Goal: Task Accomplishment & Management: Use online tool/utility

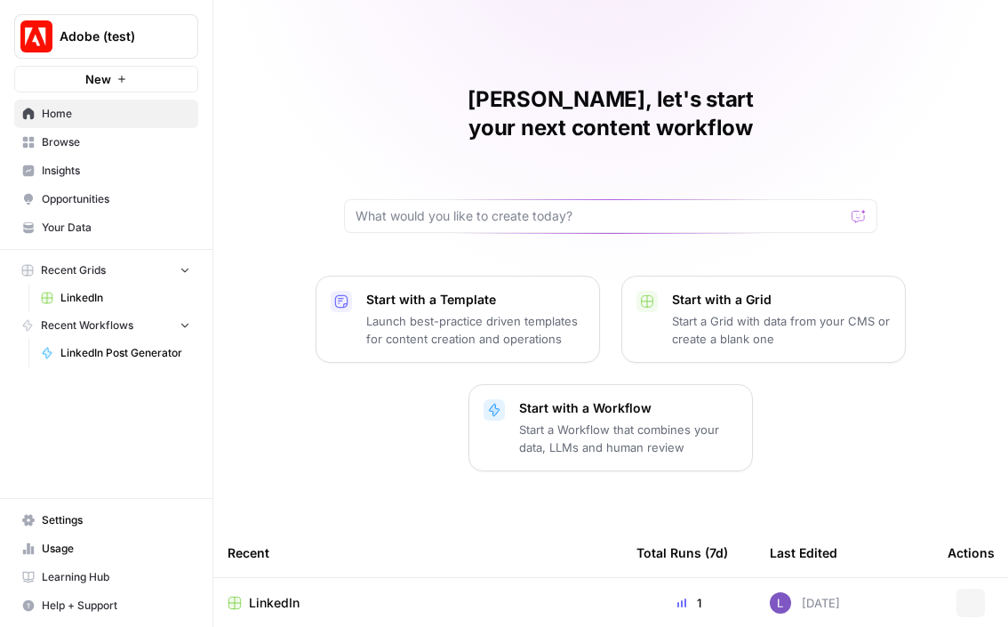
click at [108, 36] on span "Adobe (test)" at bounding box center [114, 37] width 108 height 18
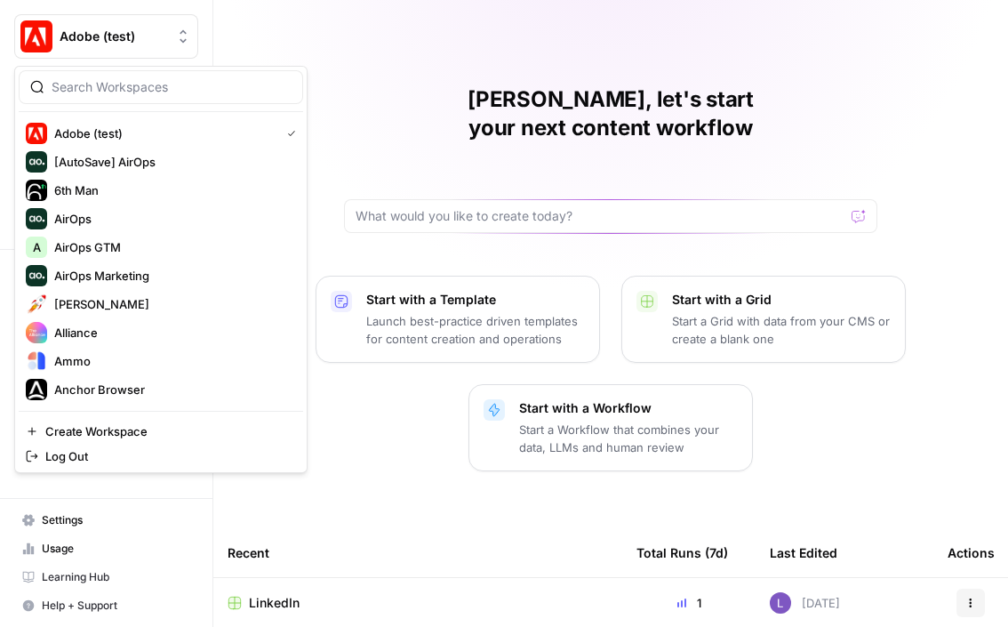
click at [128, 103] on div at bounding box center [161, 87] width 284 height 34
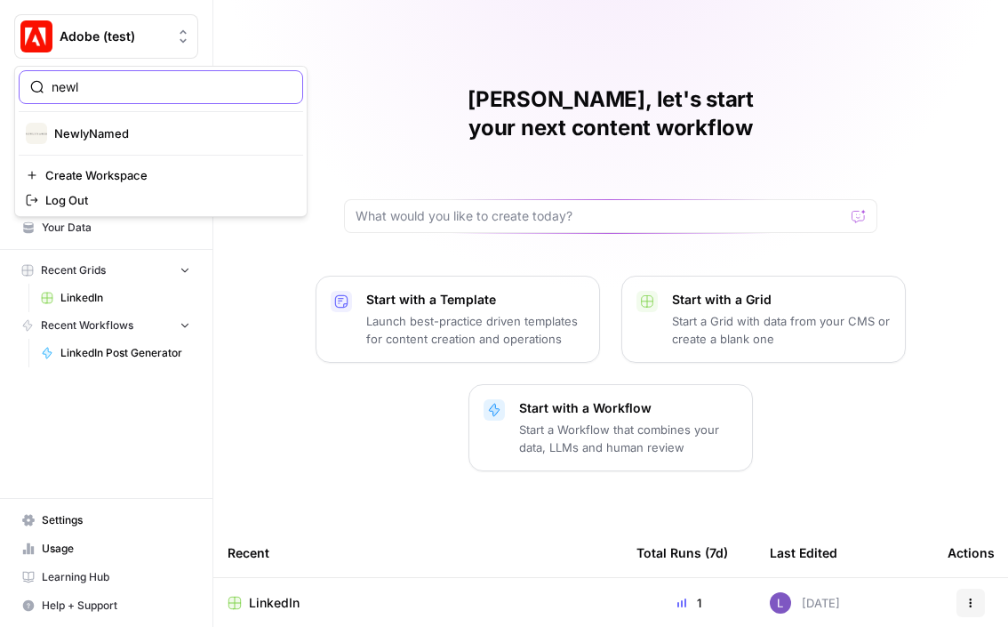
type input "newl"
click at [134, 140] on span "NewlyNamed" at bounding box center [171, 133] width 235 height 18
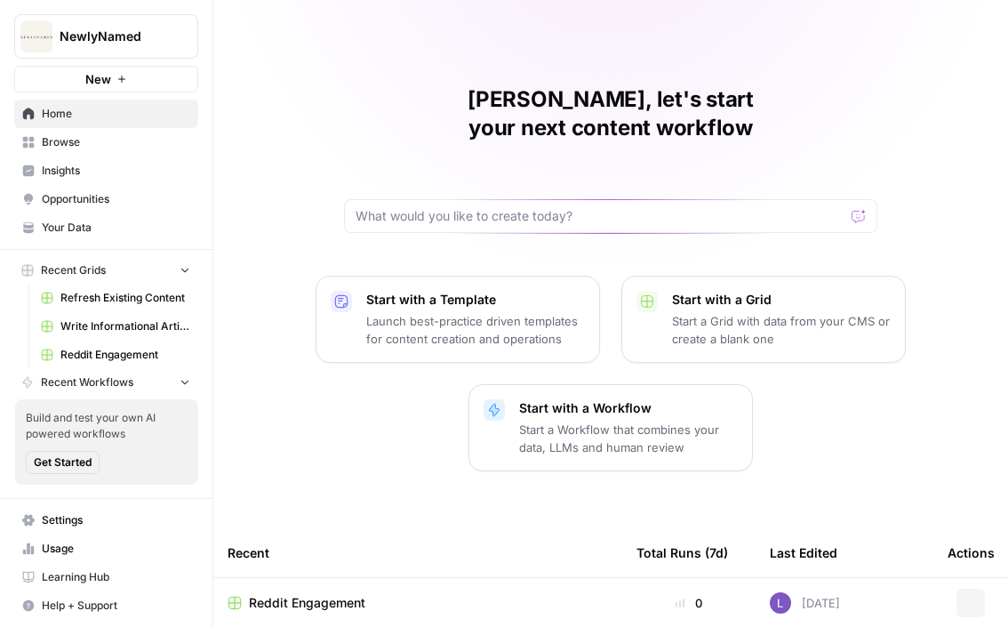
click at [120, 154] on link "Browse" at bounding box center [106, 142] width 184 height 28
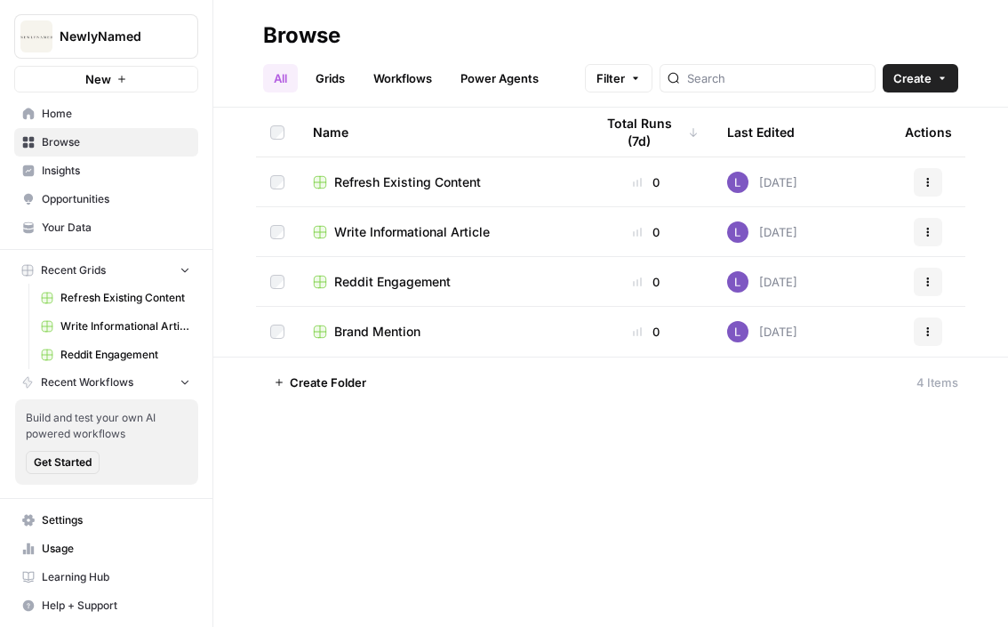
click at [402, 281] on span "Reddit Engagement" at bounding box center [392, 282] width 116 height 18
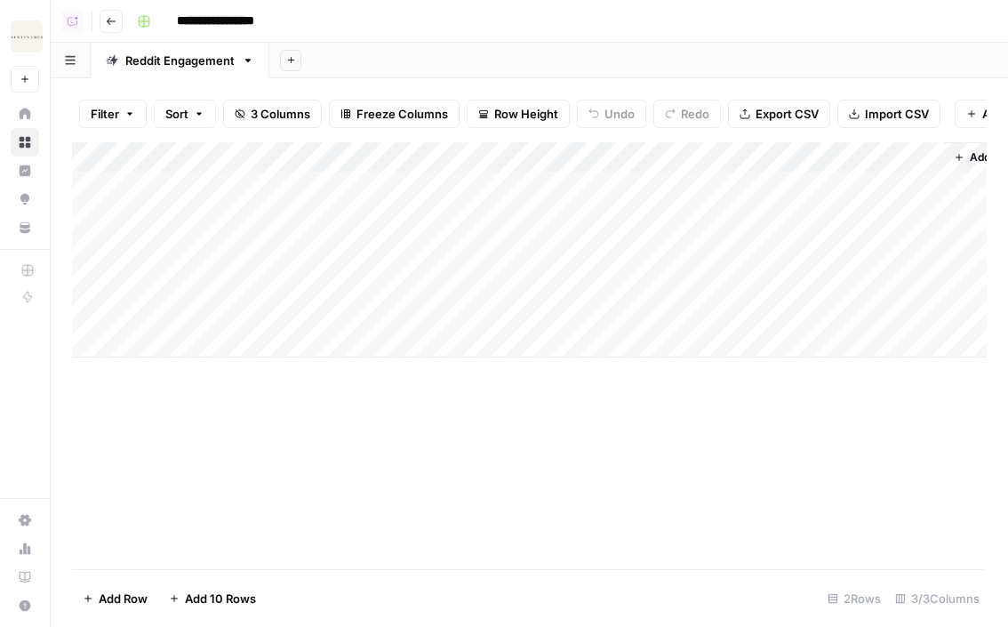
scroll to position [0, 56]
click at [875, 185] on div "Add Column" at bounding box center [529, 249] width 915 height 215
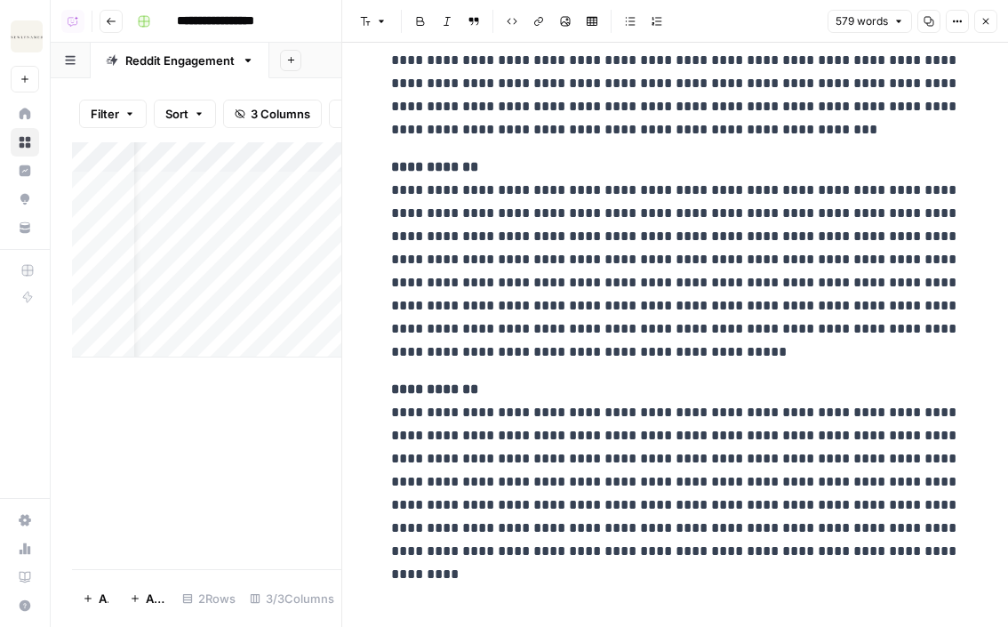
scroll to position [508, 0]
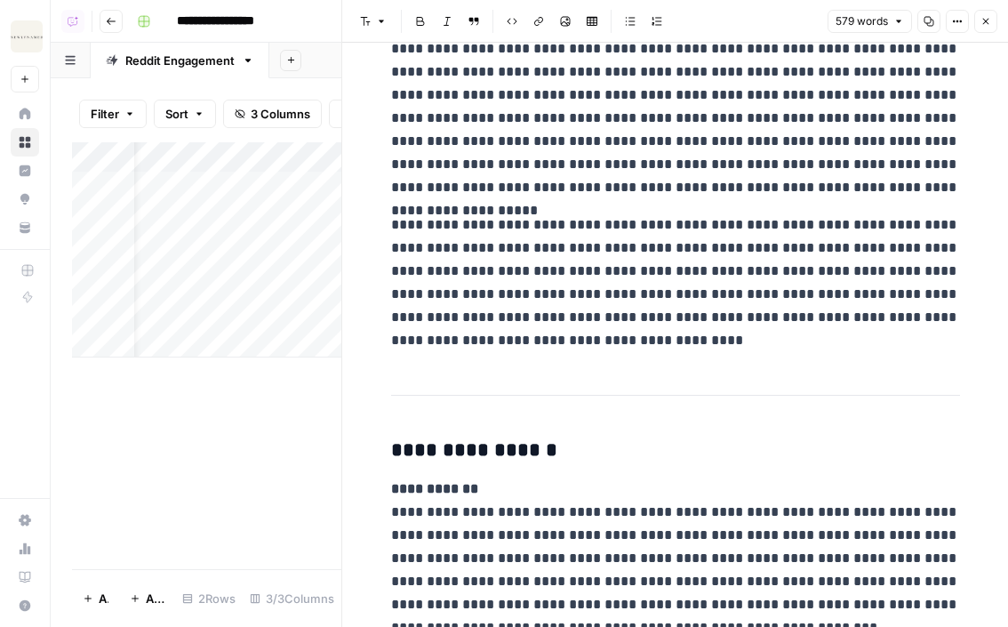
click at [987, 20] on icon "button" at bounding box center [985, 21] width 11 height 11
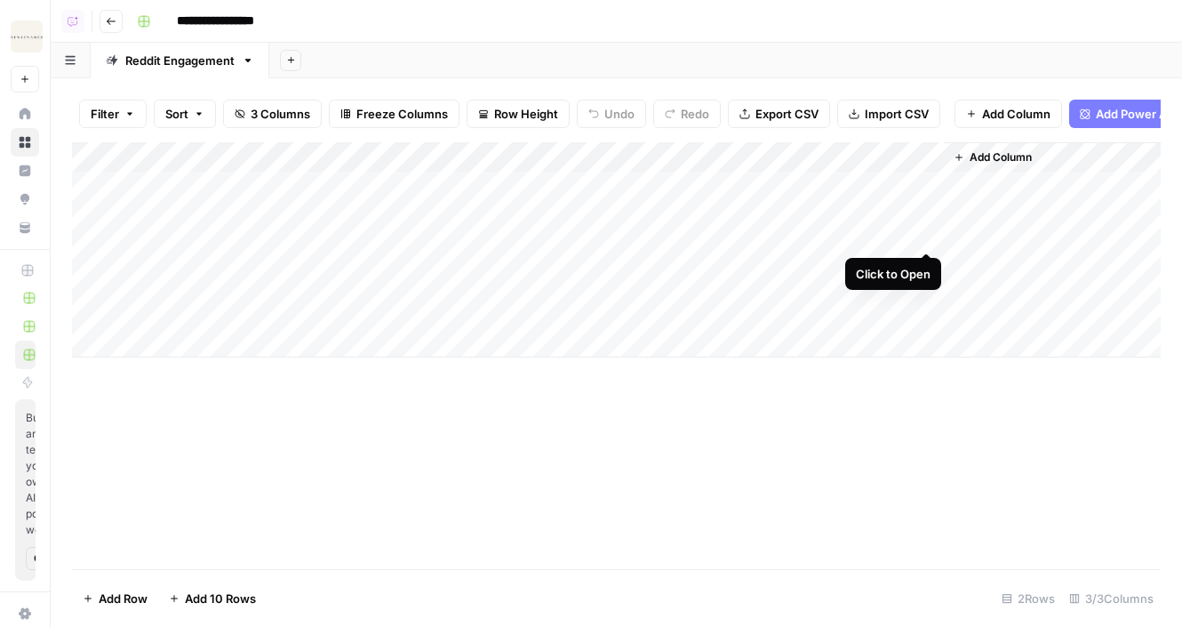
click at [929, 186] on div "Add Column" at bounding box center [616, 249] width 1089 height 215
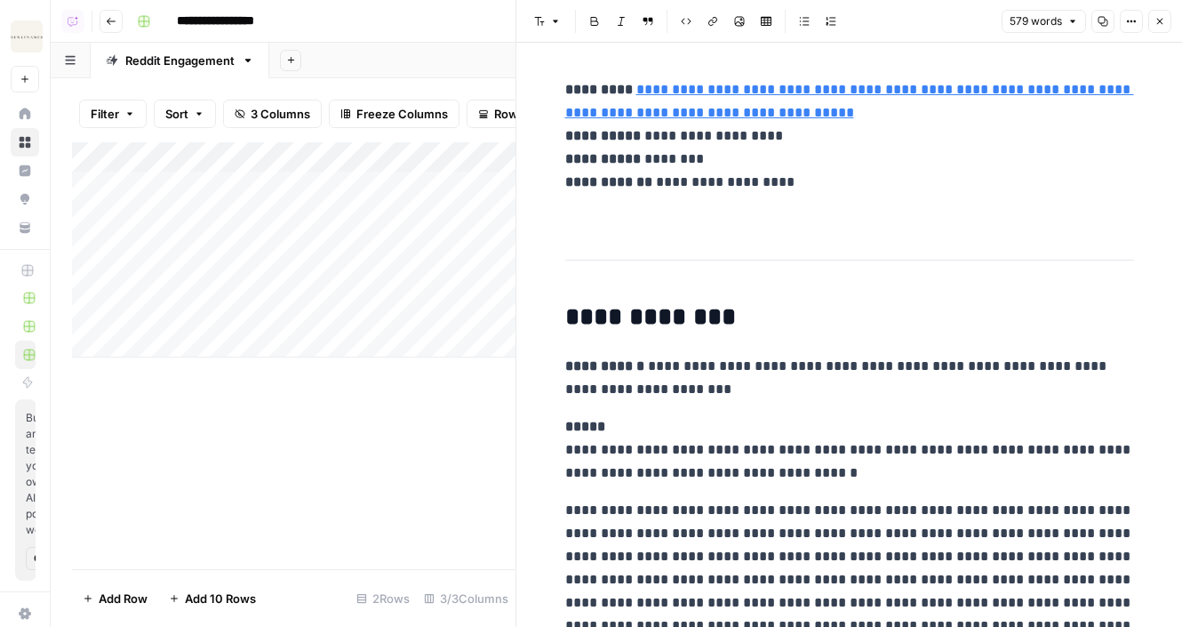
click at [1007, 19] on icon "button" at bounding box center [1103, 21] width 11 height 11
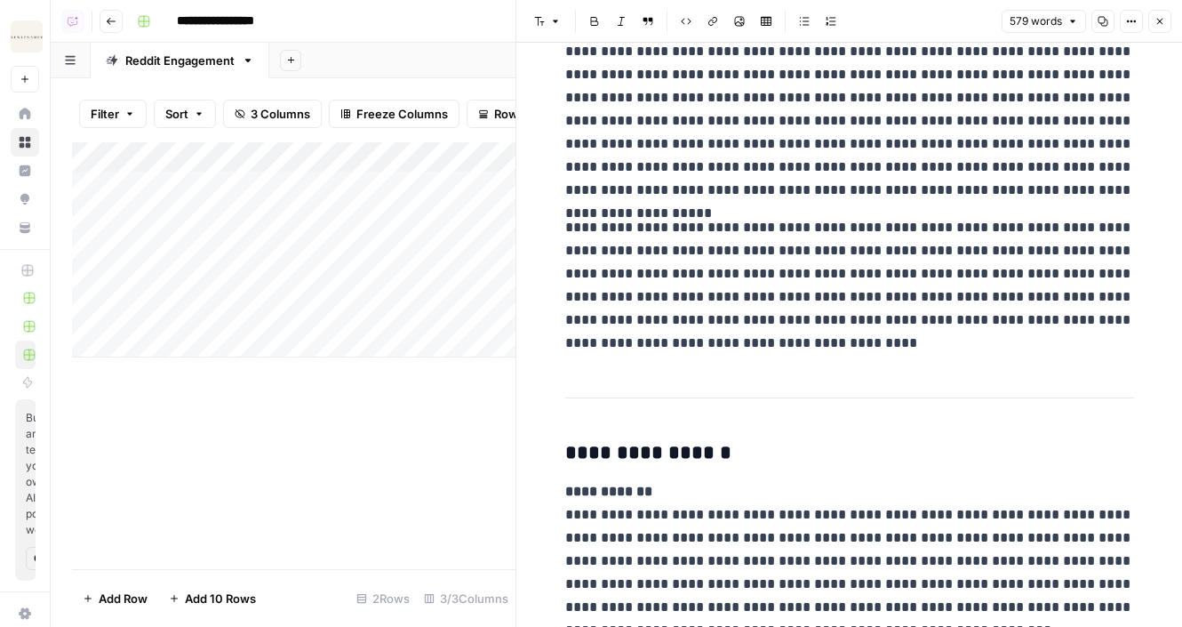
scroll to position [167, 0]
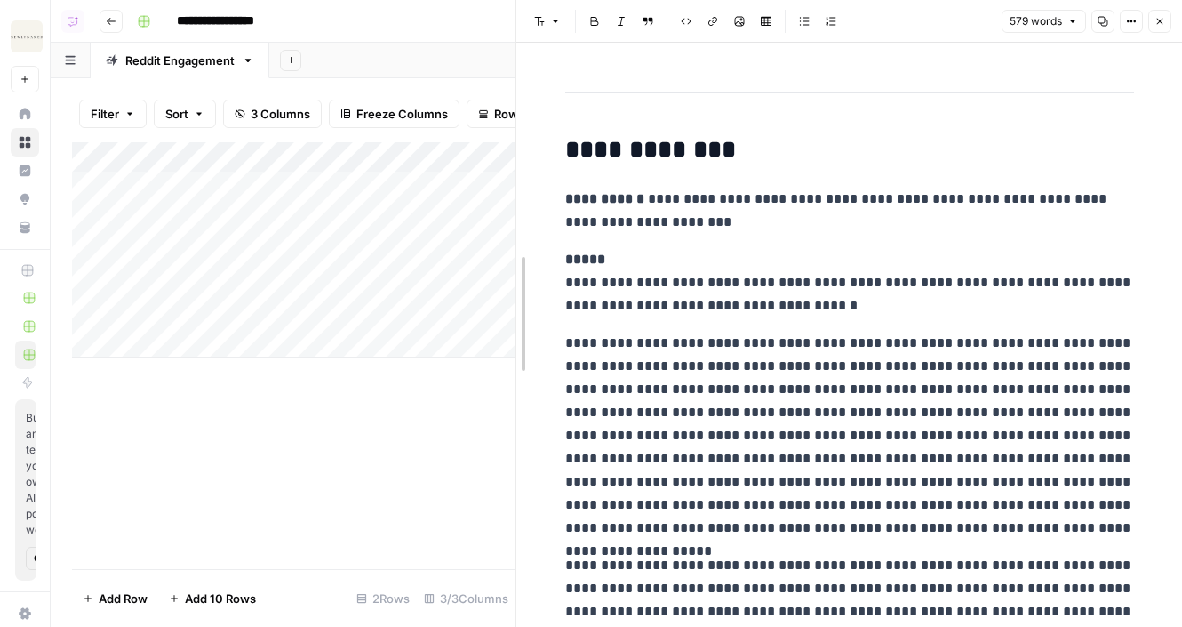
drag, startPoint x: 518, startPoint y: 196, endPoint x: 308, endPoint y: 201, distance: 209.8
click at [308, 201] on body "**********" at bounding box center [591, 313] width 1182 height 627
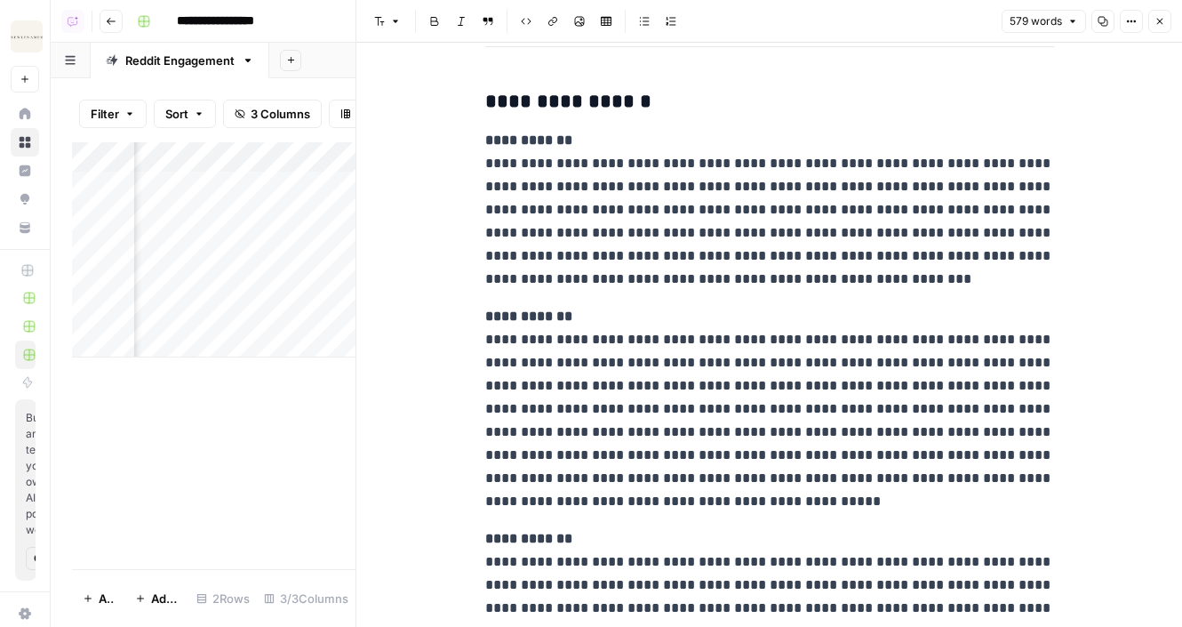
scroll to position [1005, 0]
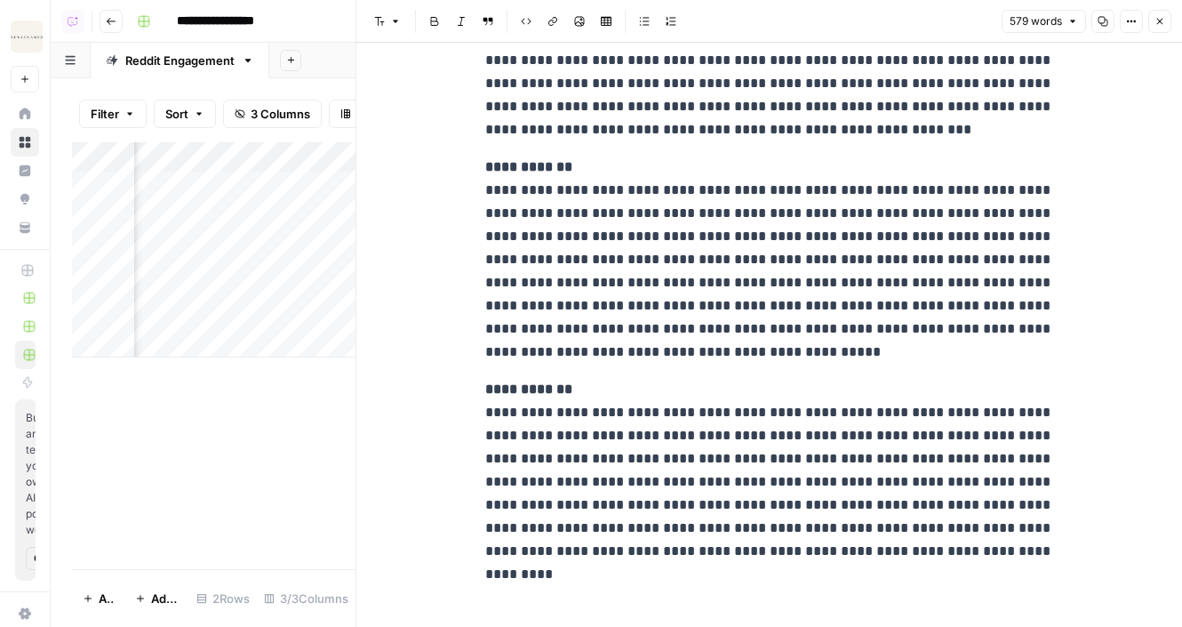
click at [1007, 23] on icon "button" at bounding box center [1160, 21] width 11 height 11
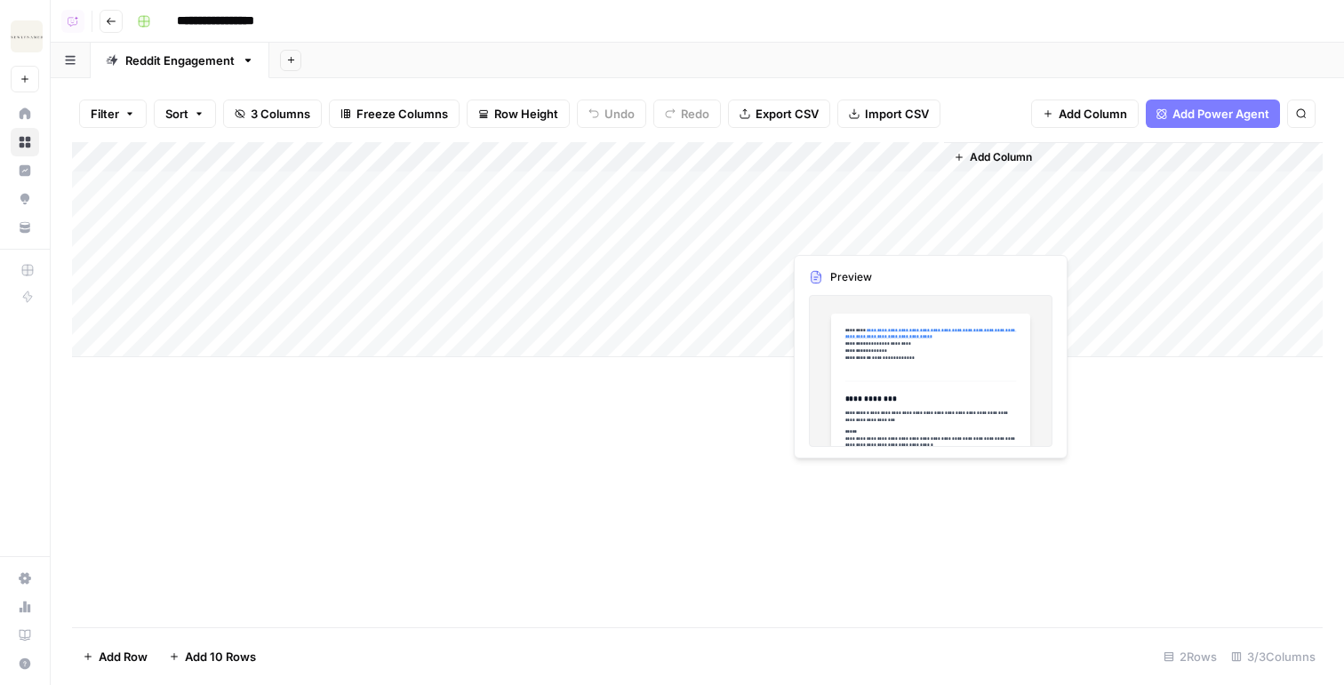
click at [887, 208] on div "Add Column" at bounding box center [697, 249] width 1251 height 215
click at [887, 208] on div at bounding box center [863, 210] width 163 height 81
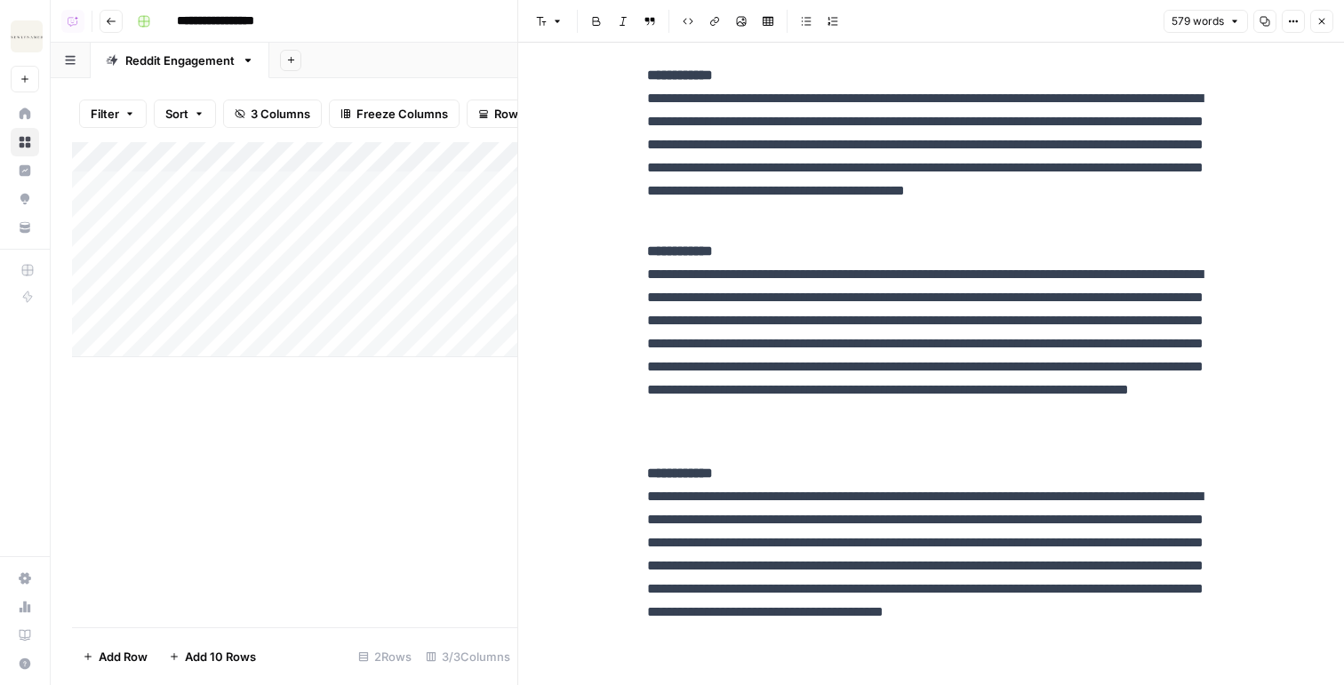
scroll to position [938, 0]
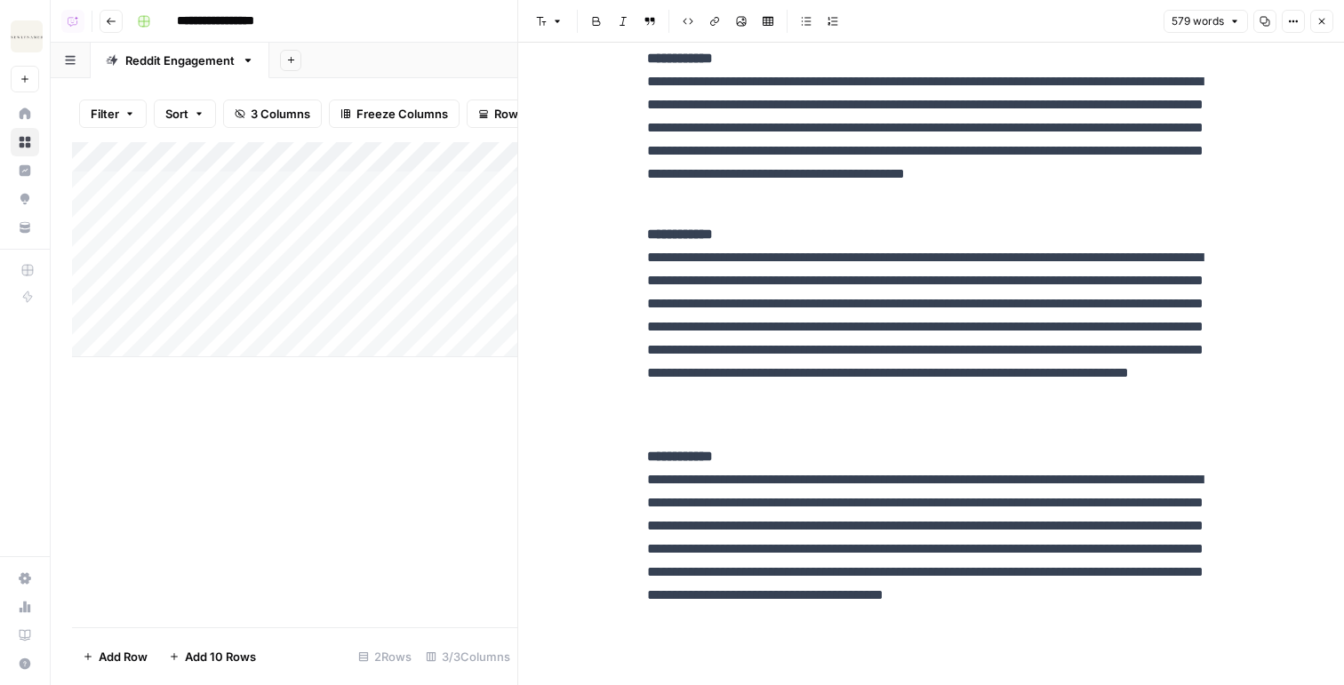
click at [1007, 27] on button "Close" at bounding box center [1321, 21] width 23 height 23
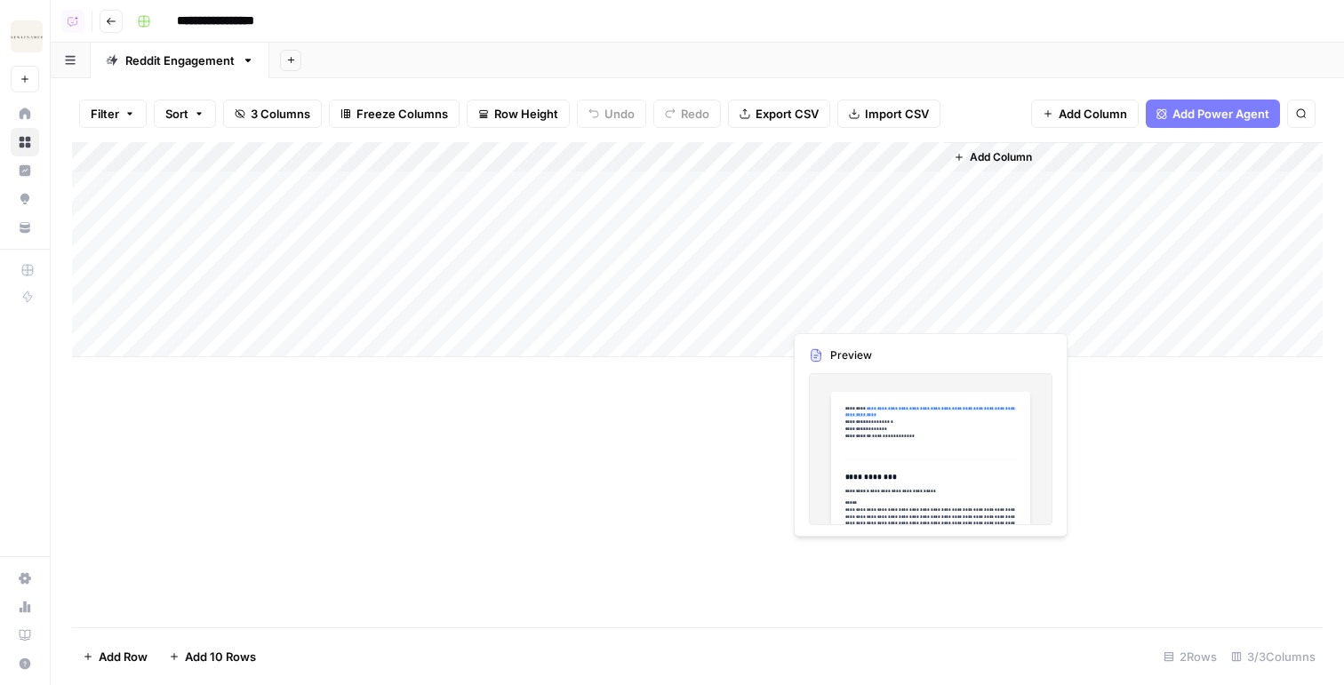
click at [888, 283] on div "Add Column" at bounding box center [697, 249] width 1251 height 215
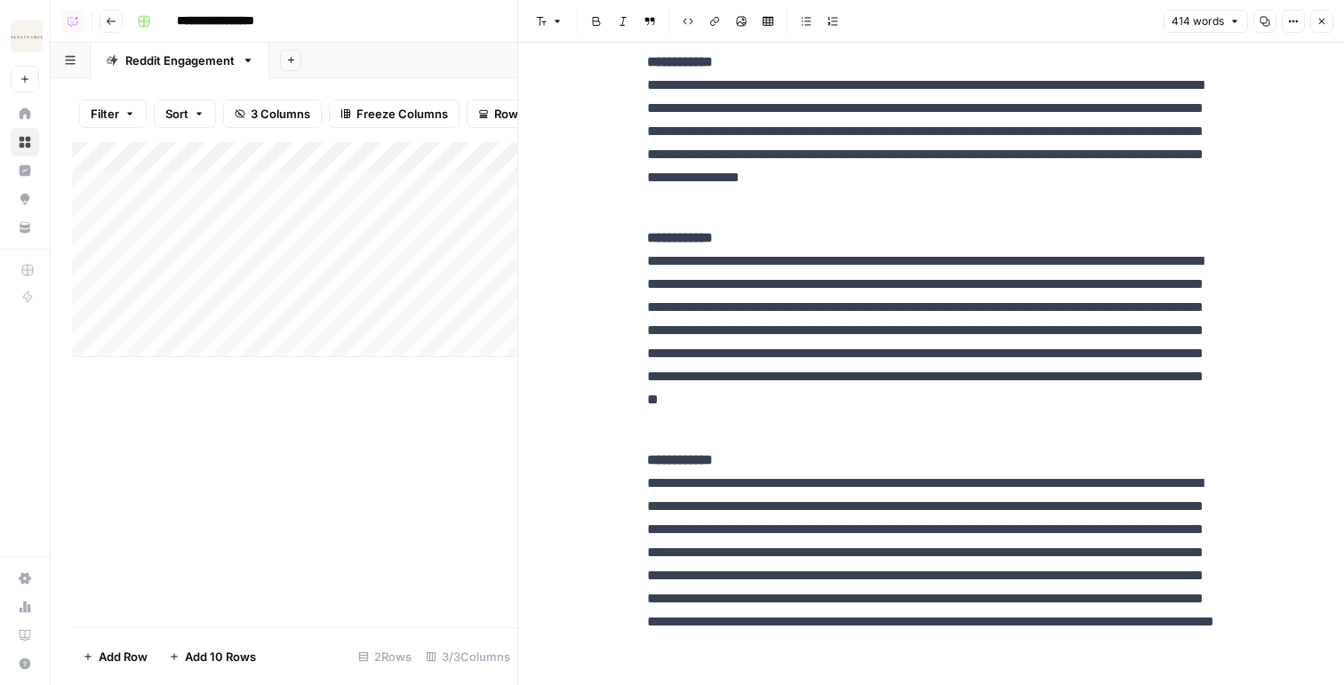
scroll to position [581, 0]
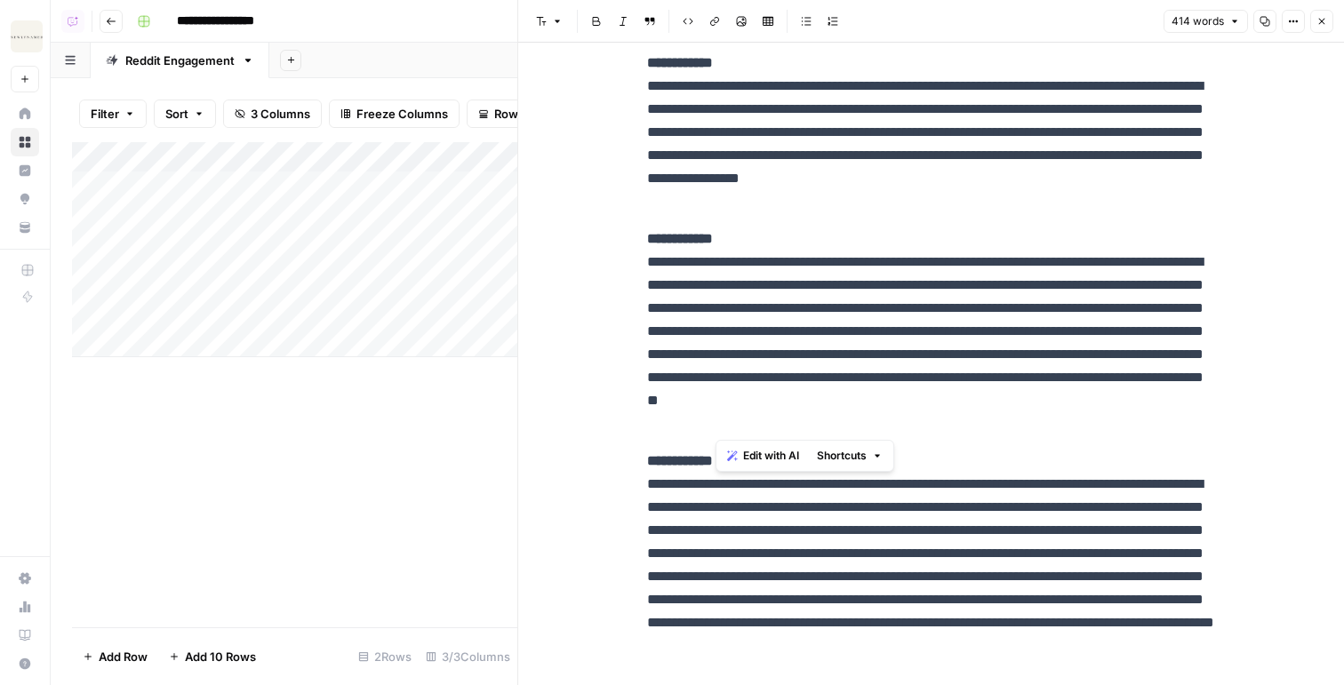
drag, startPoint x: 942, startPoint y: 422, endPoint x: 685, endPoint y: 406, distance: 257.4
click at [685, 406] on p "**********" at bounding box center [931, 332] width 569 height 208
click at [893, 430] on p "**********" at bounding box center [931, 332] width 569 height 208
drag, startPoint x: 975, startPoint y: 430, endPoint x: 617, endPoint y: 279, distance: 388.8
click at [617, 279] on div "**********" at bounding box center [931, 103] width 826 height 1284
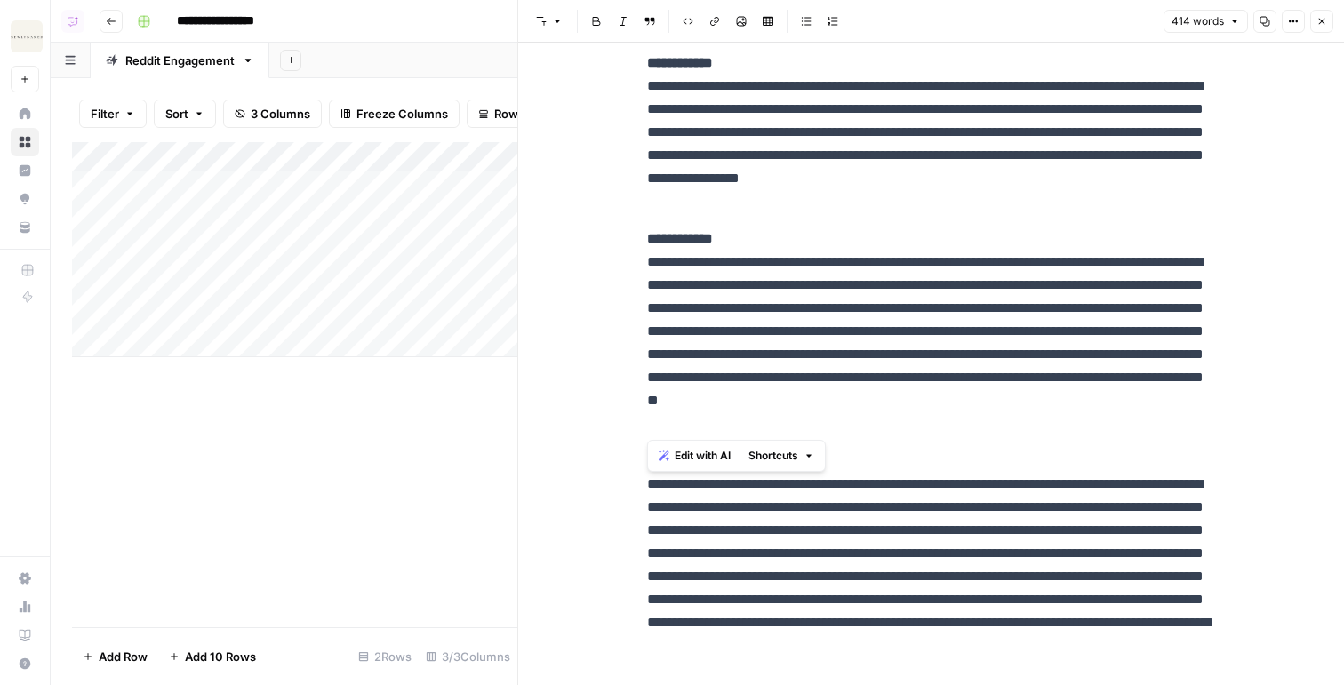
click at [692, 468] on div "Edit with AI Shortcuts" at bounding box center [736, 456] width 179 height 32
click at [695, 456] on span "Edit with AI" at bounding box center [703, 456] width 56 height 16
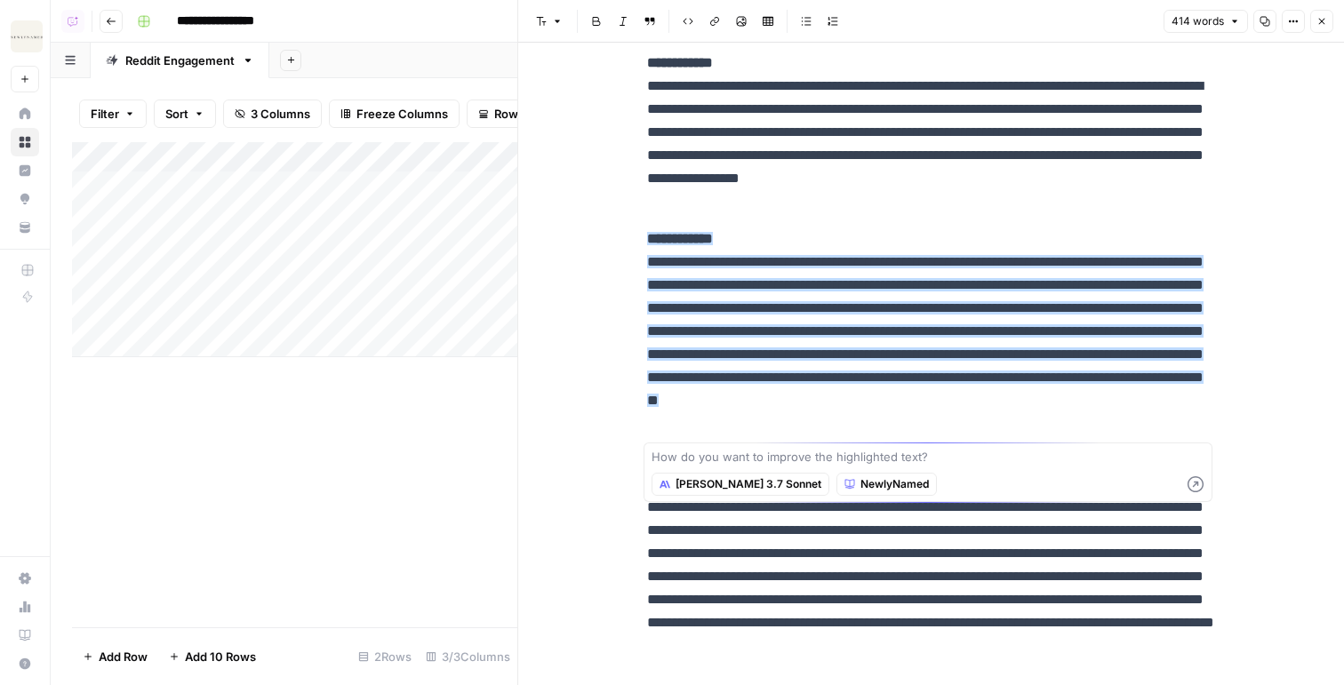
click at [1007, 12] on button "Close" at bounding box center [1321, 21] width 23 height 23
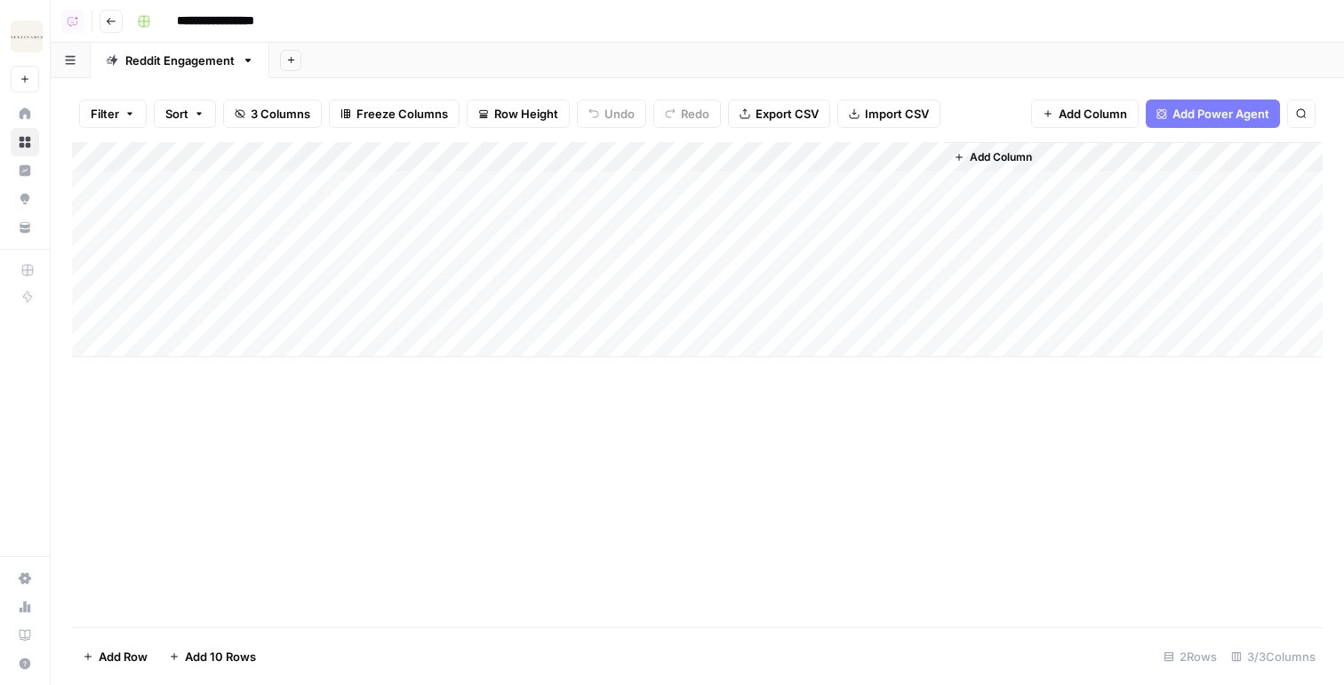
click at [1007, 113] on span "Add Column" at bounding box center [1093, 114] width 68 height 18
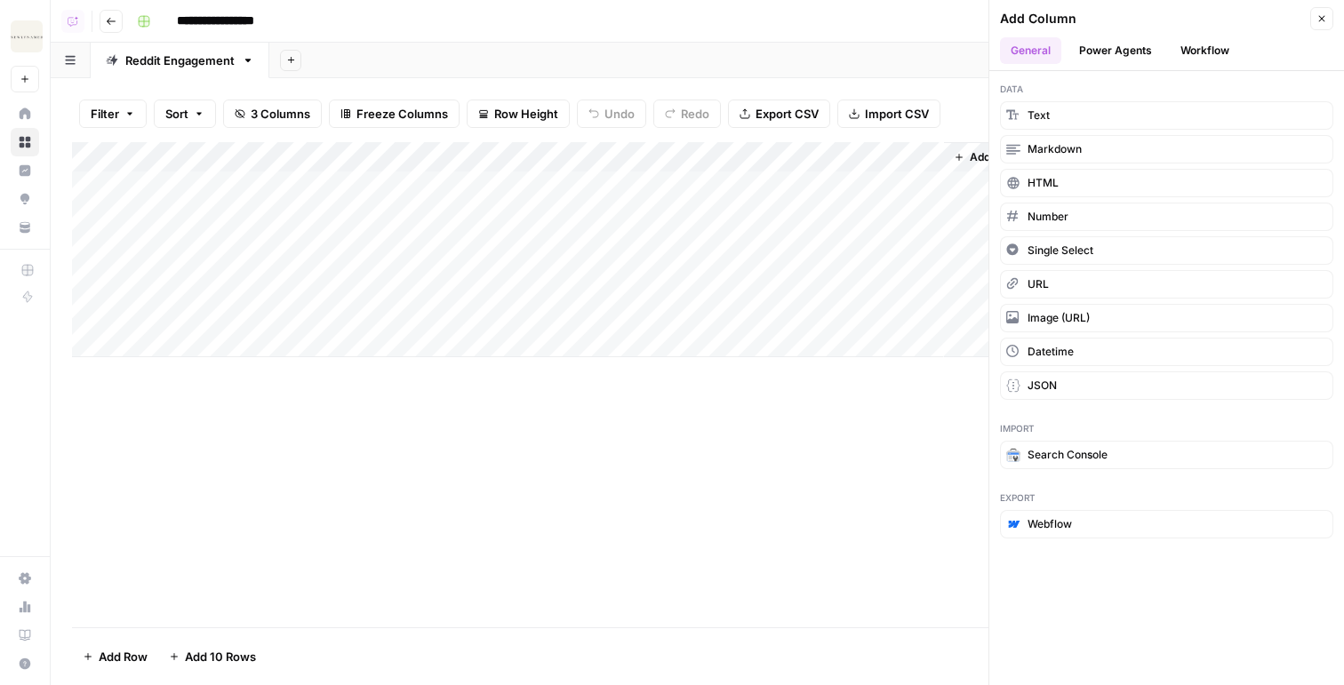
click at [1007, 52] on button "Workflow" at bounding box center [1205, 50] width 70 height 27
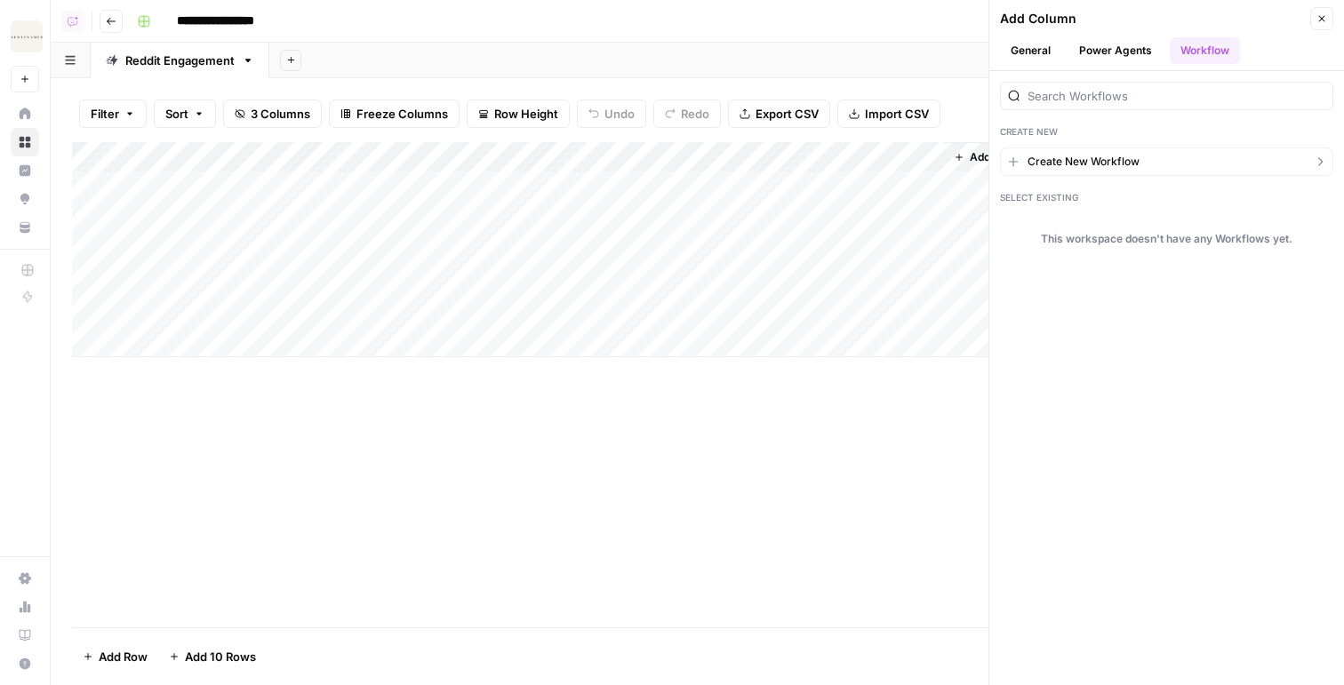
click at [1007, 158] on span "Create New Workflow" at bounding box center [1084, 162] width 112 height 16
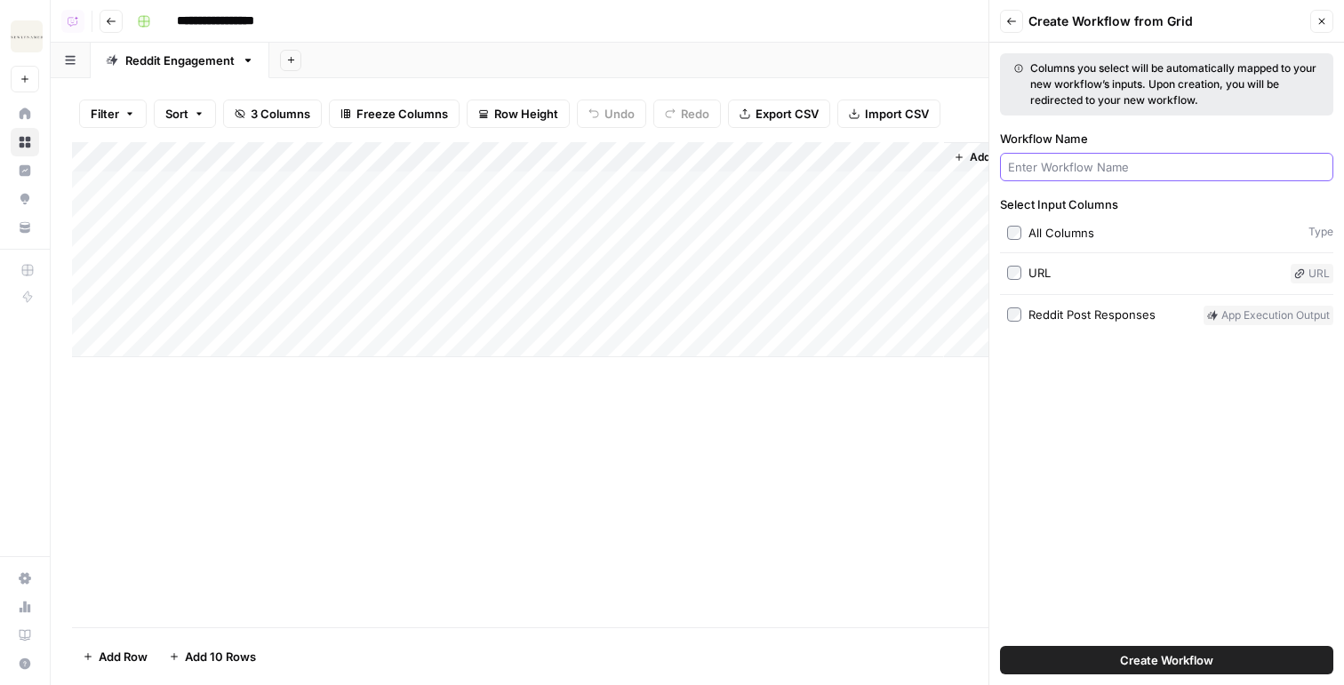
click at [1007, 172] on input "Workflow Name" at bounding box center [1166, 167] width 317 height 18
type input "reddit"
click at [1000, 626] on button "Create Workflow" at bounding box center [1166, 660] width 333 height 28
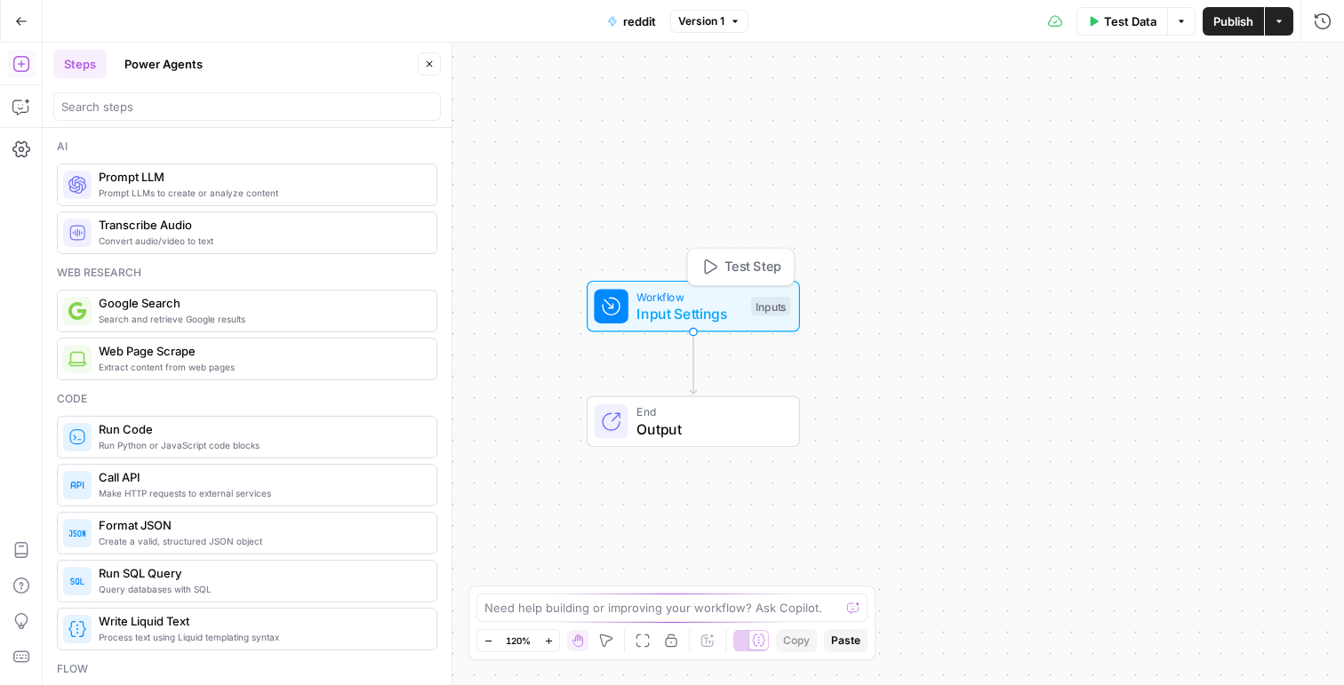
click at [768, 313] on div "Inputs" at bounding box center [770, 307] width 39 height 20
click at [1007, 130] on button "Add Field" at bounding box center [1119, 121] width 362 height 28
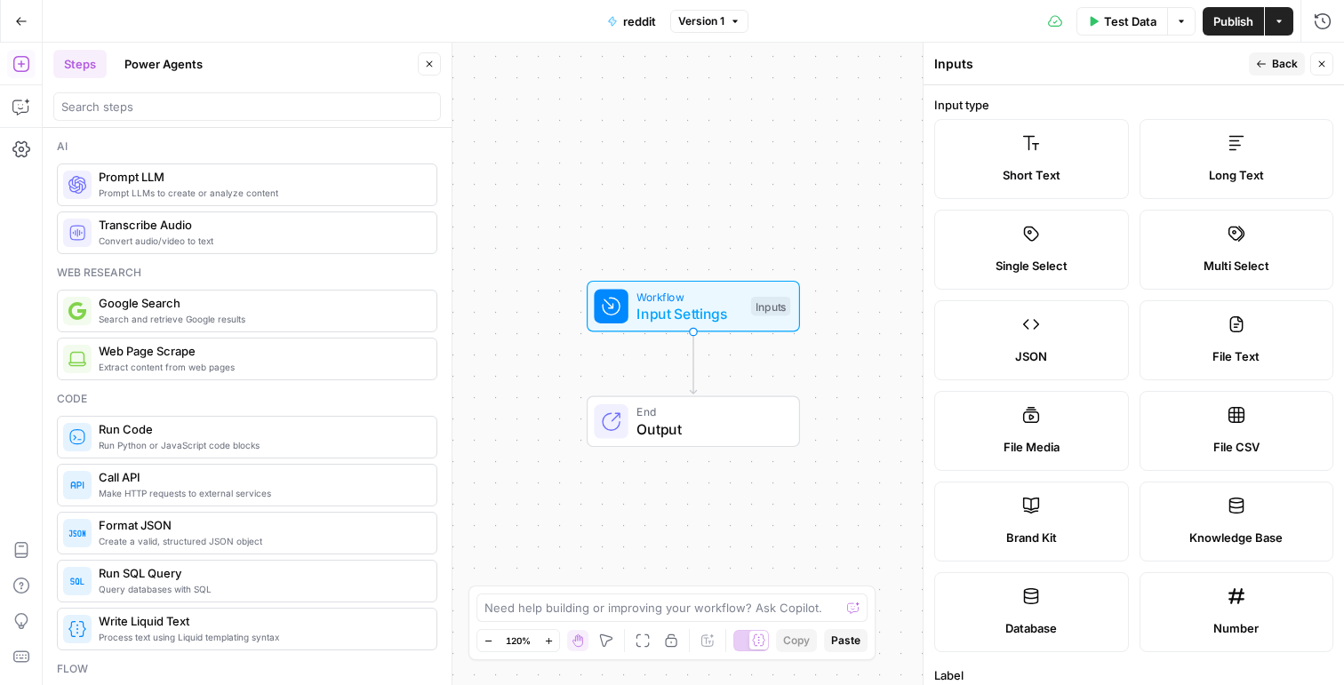
click at [1007, 141] on label "Long Text" at bounding box center [1237, 159] width 195 height 80
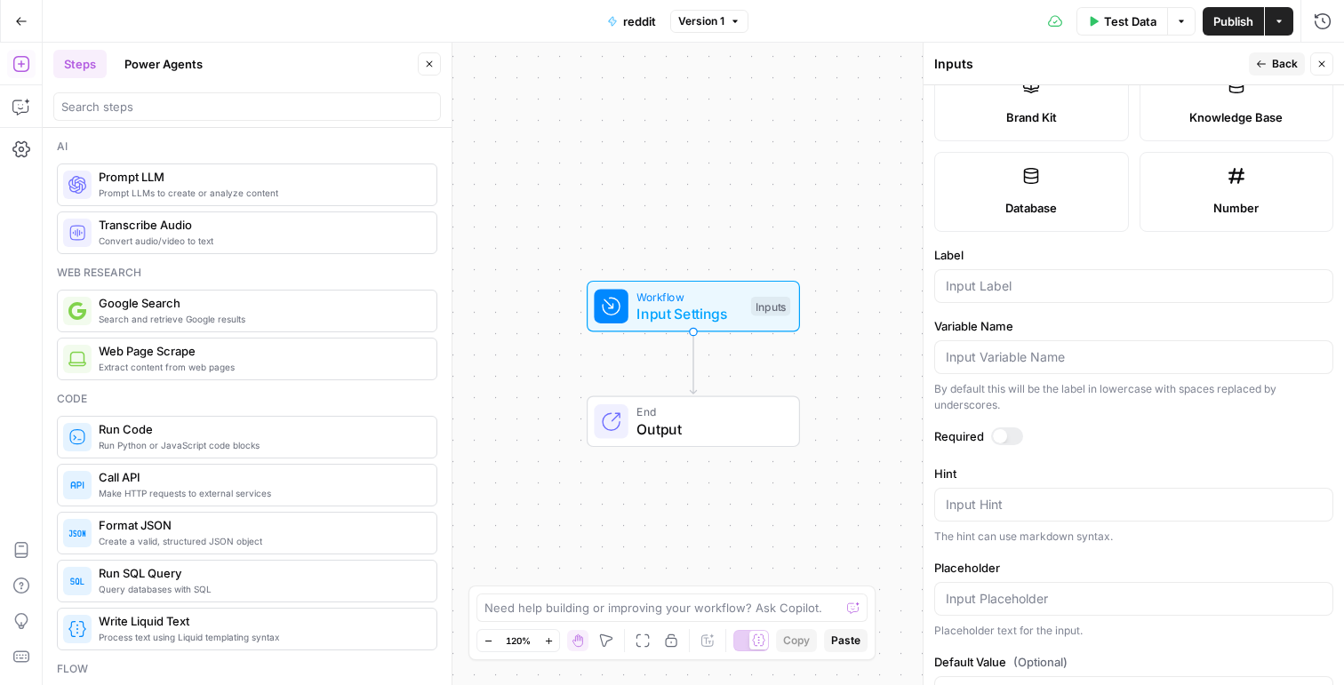
scroll to position [440, 0]
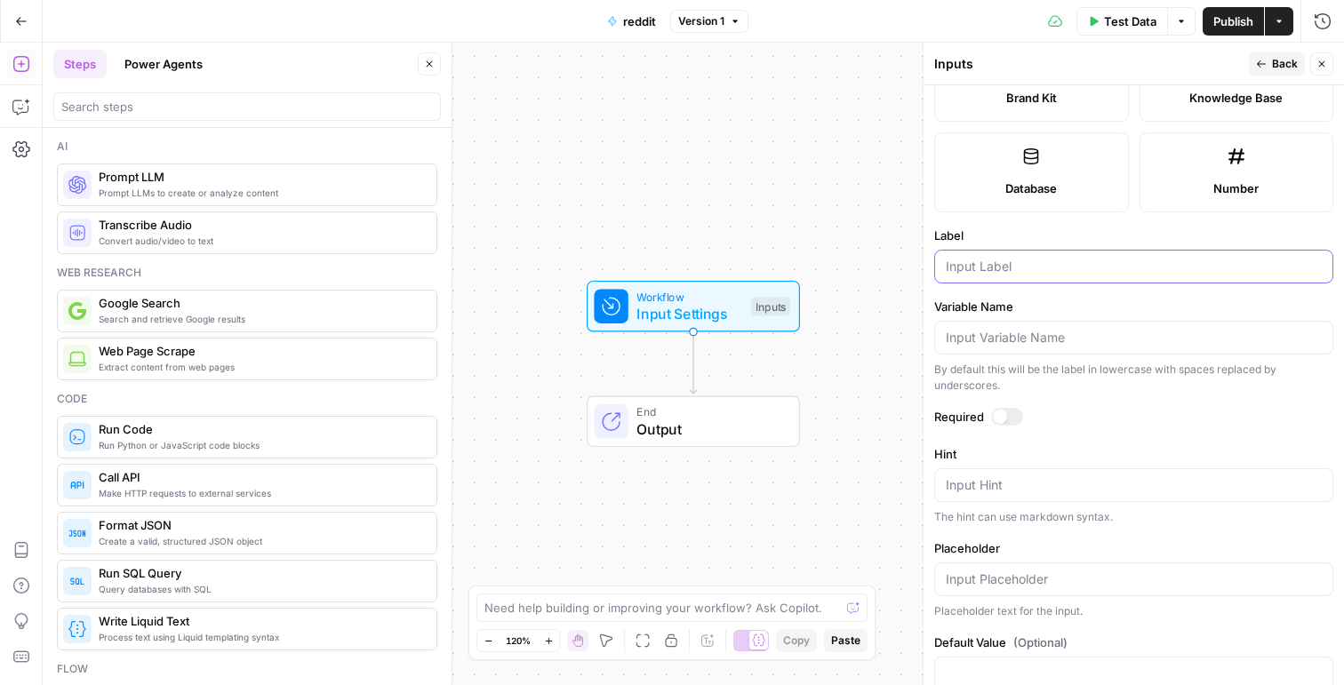
click at [1007, 272] on input "Label" at bounding box center [1134, 267] width 376 height 18
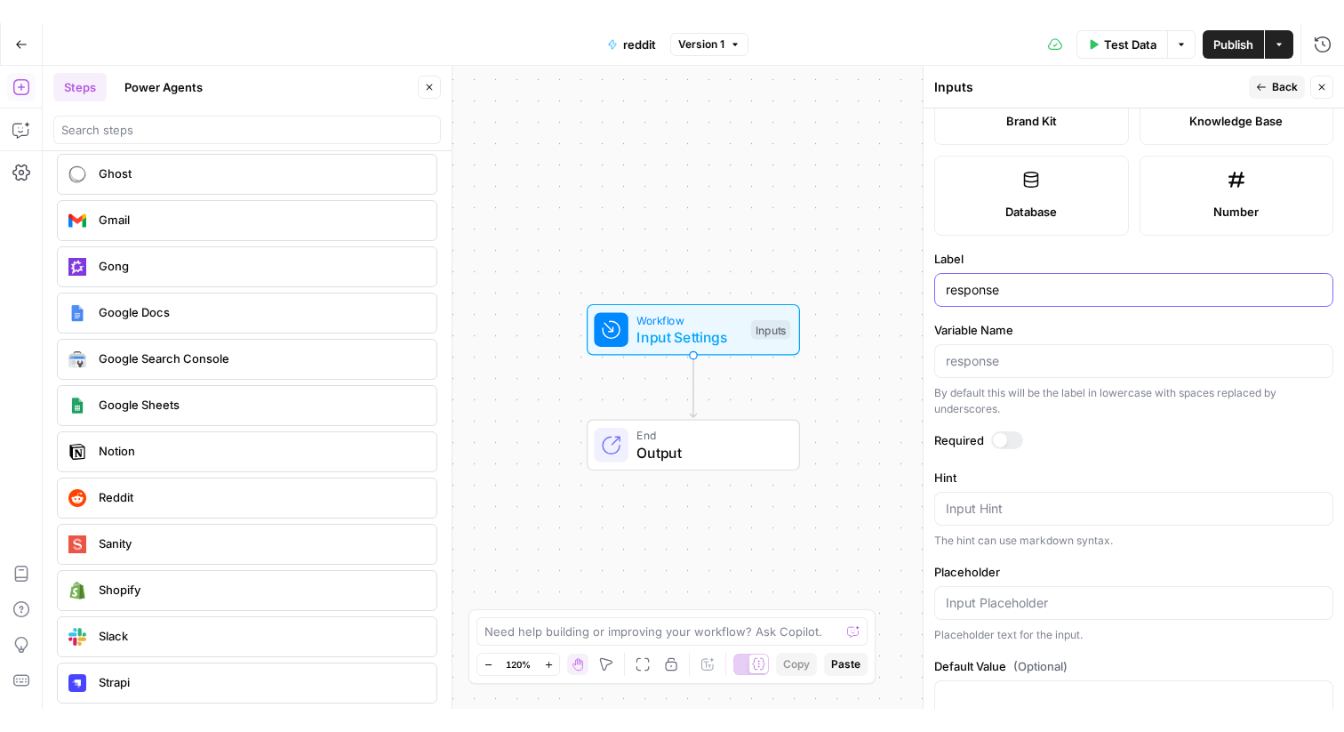
scroll to position [3411, 0]
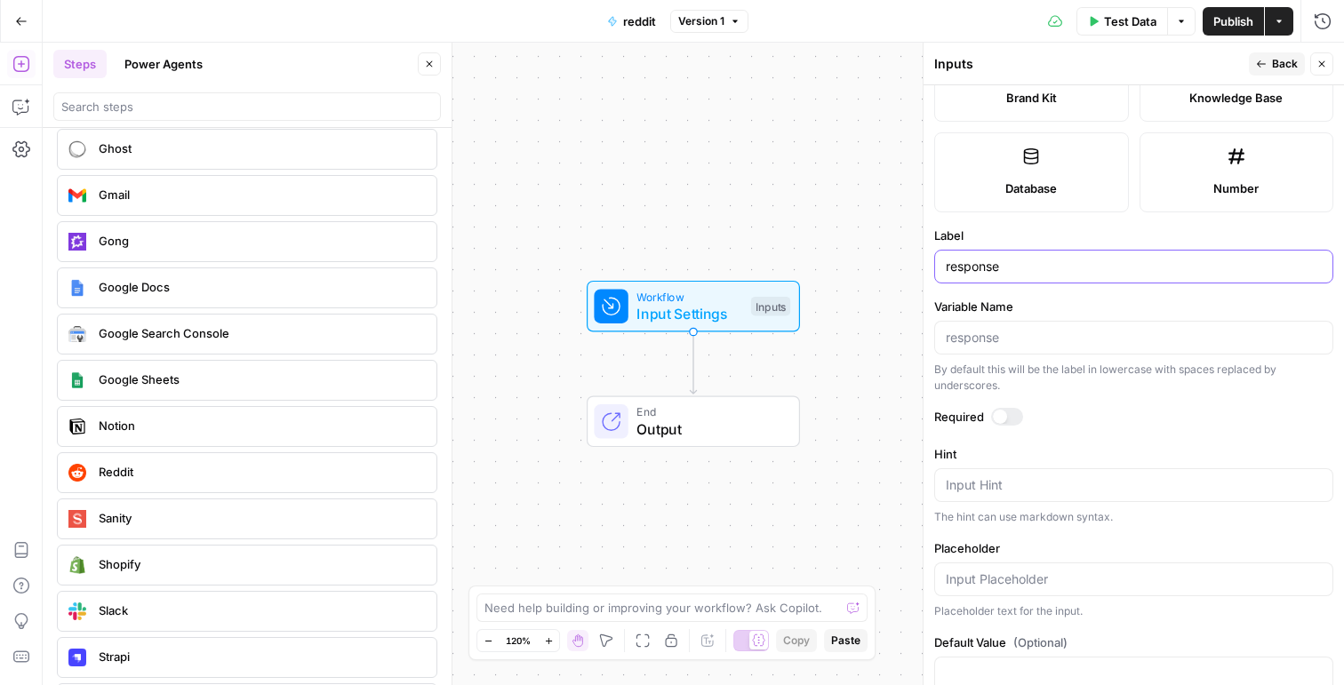
type input "response"
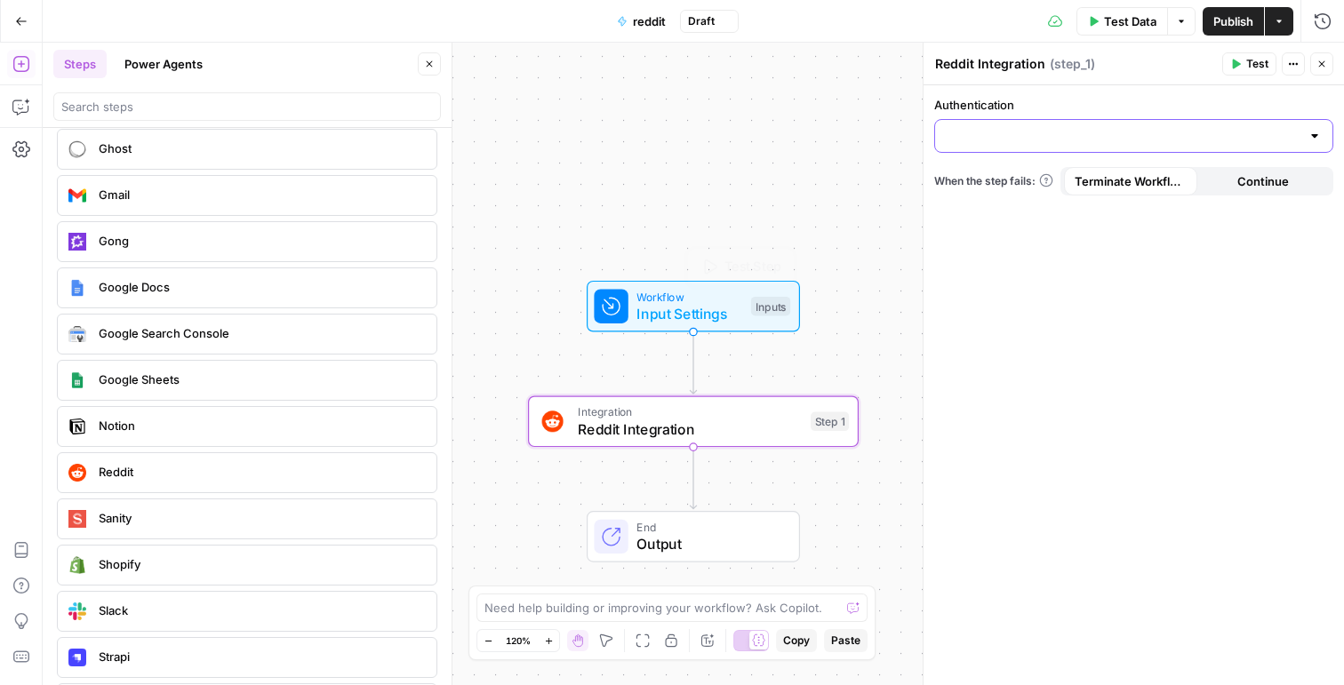
click at [1007, 127] on input "Authentication" at bounding box center [1123, 136] width 355 height 18
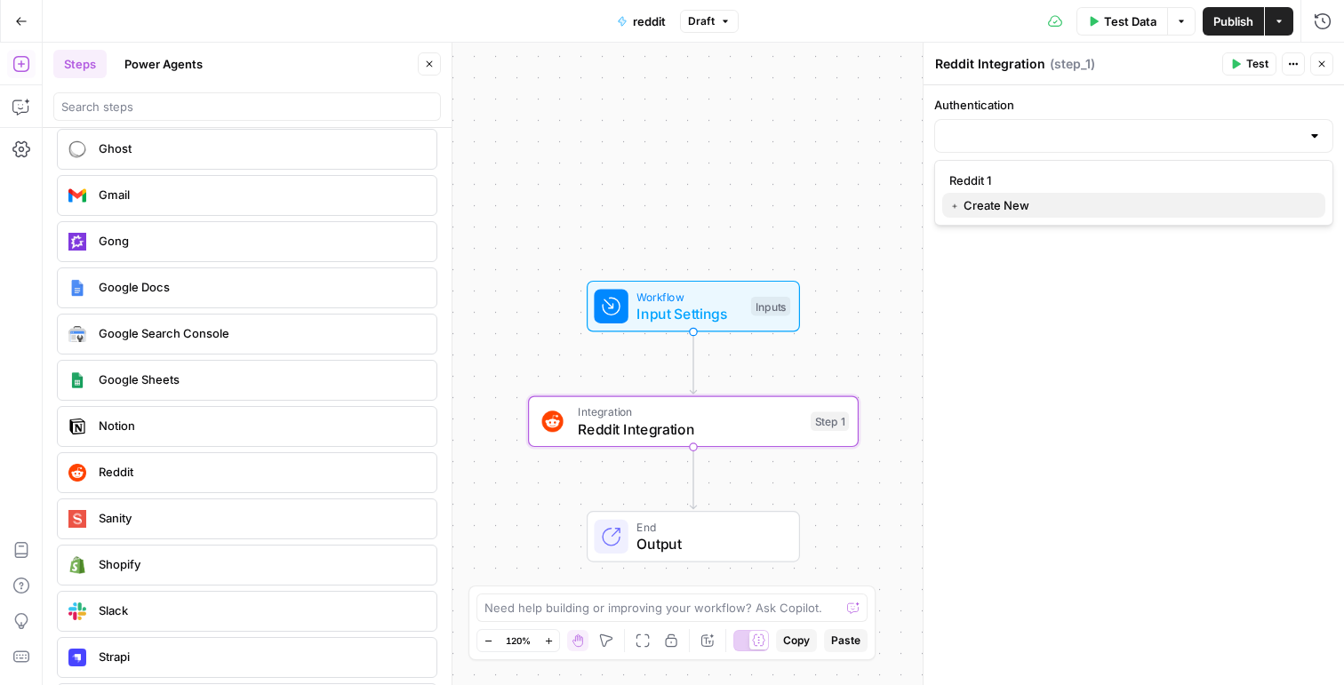
click at [1007, 196] on button "﹢ Create New" at bounding box center [1133, 205] width 383 height 25
